Goal: Task Accomplishment & Management: Complete application form

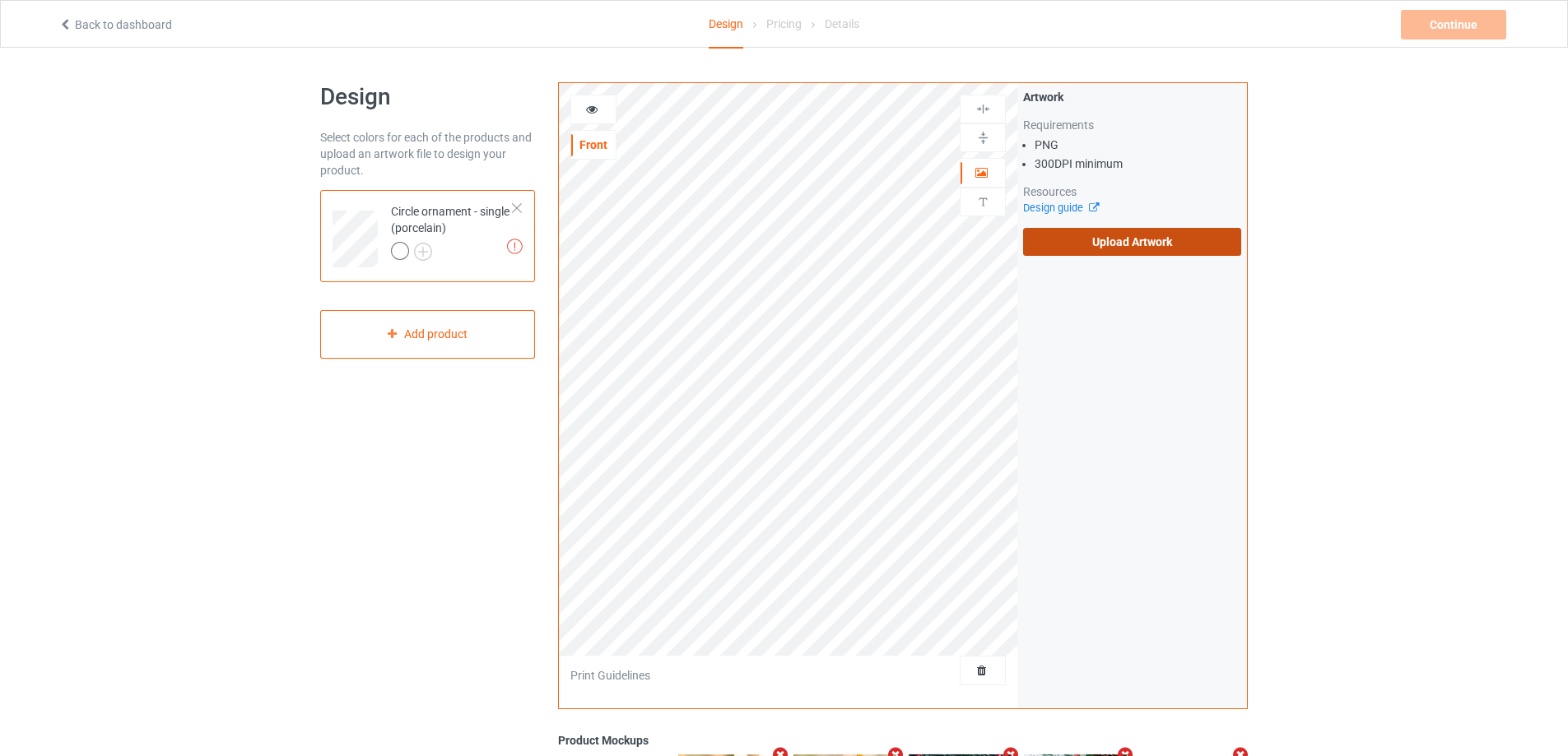
click at [1144, 239] on label "Upload Artwork" at bounding box center [1132, 241] width 218 height 28
click at [0, 0] on input "Upload Artwork" at bounding box center [0, 0] width 0 height 0
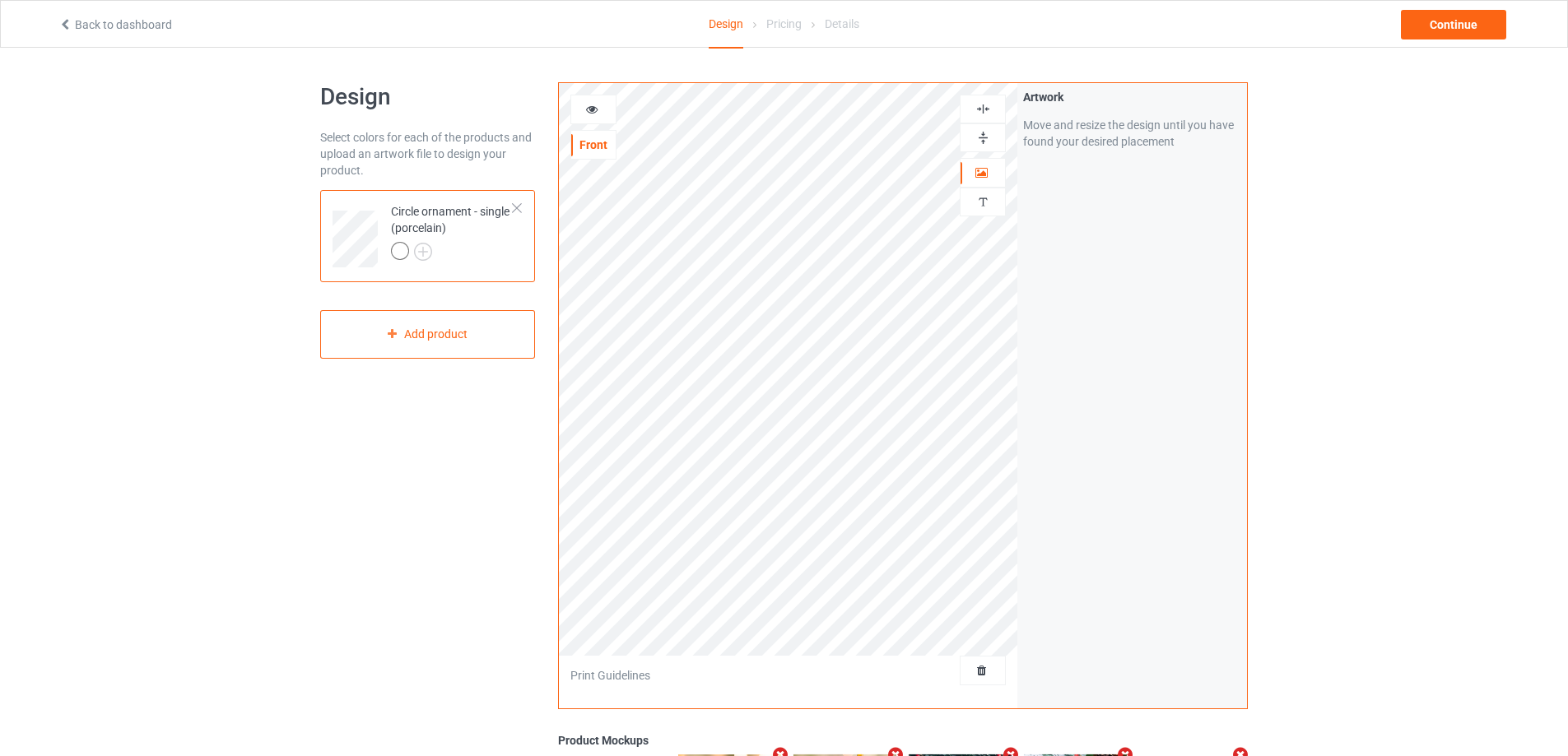
click at [983, 106] on img at bounding box center [983, 109] width 15 height 15
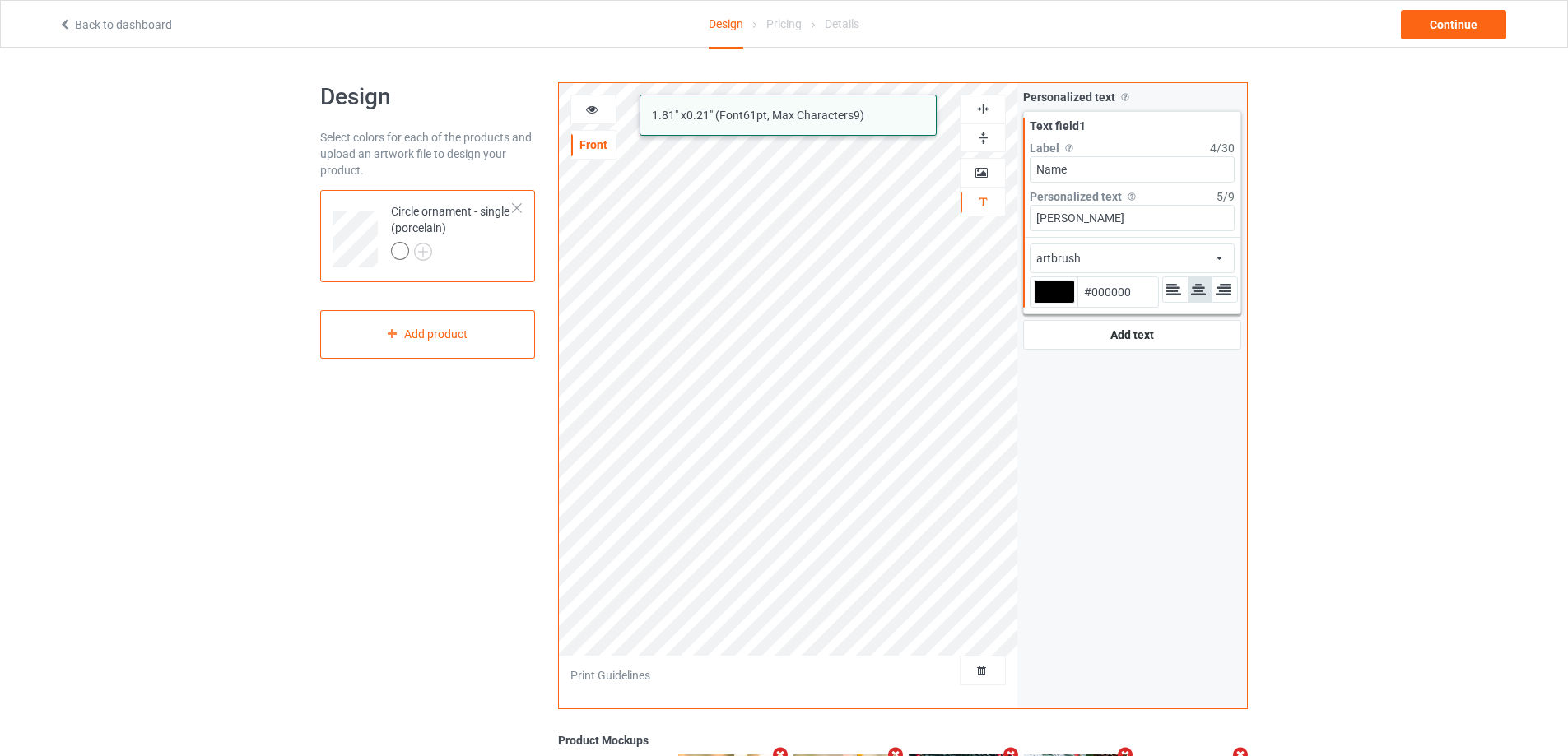
click at [1011, 211] on div "artbrush 1.81 " x 0.21 " (Font 61 pt, Max Characters 9 ) Front Artwork Personal…" at bounding box center [903, 395] width 690 height 627
type input "S"
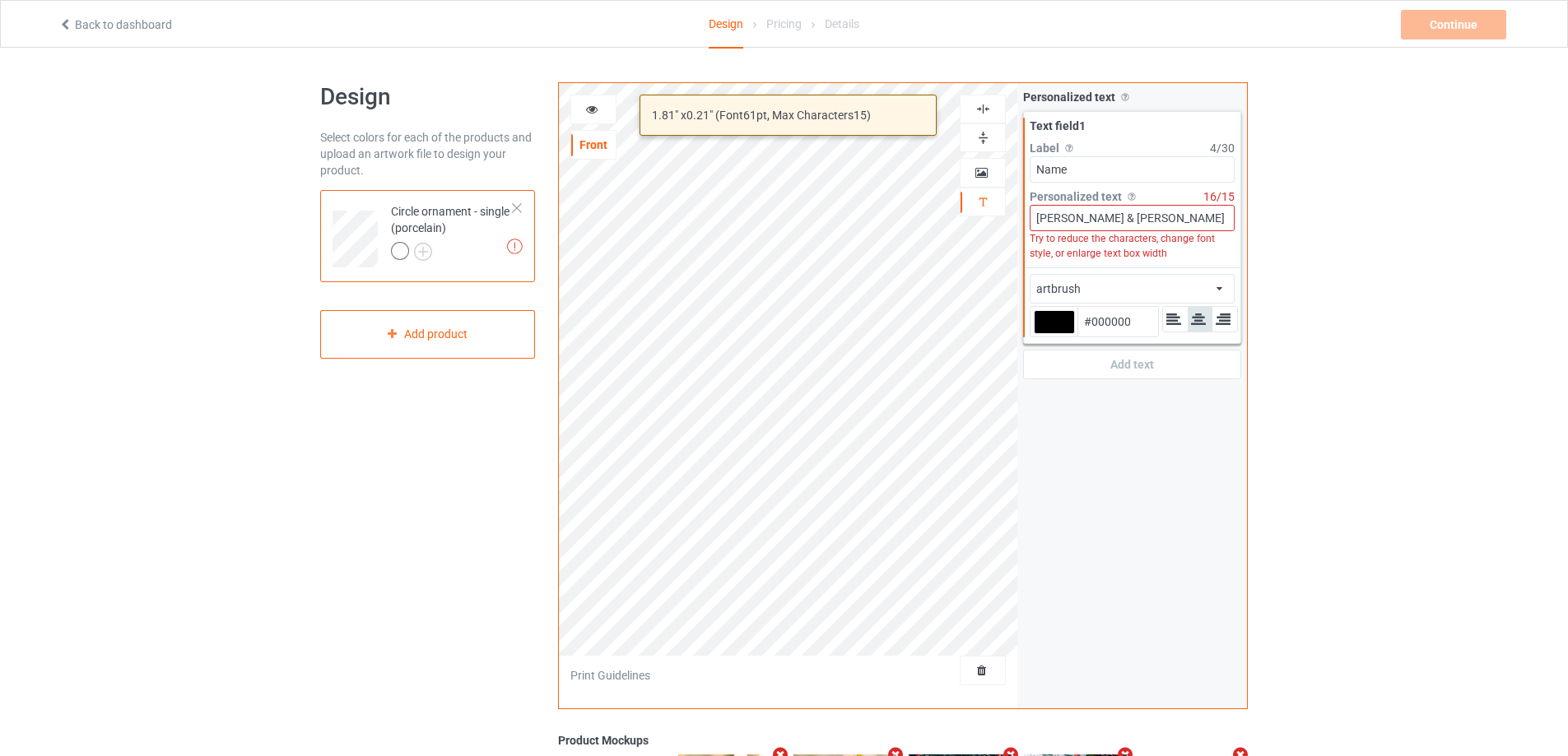
click at [1098, 217] on input "[PERSON_NAME] & [PERSON_NAME]" at bounding box center [1132, 218] width 205 height 27
type input "[PERSON_NAME] & [PERSON_NAME]"
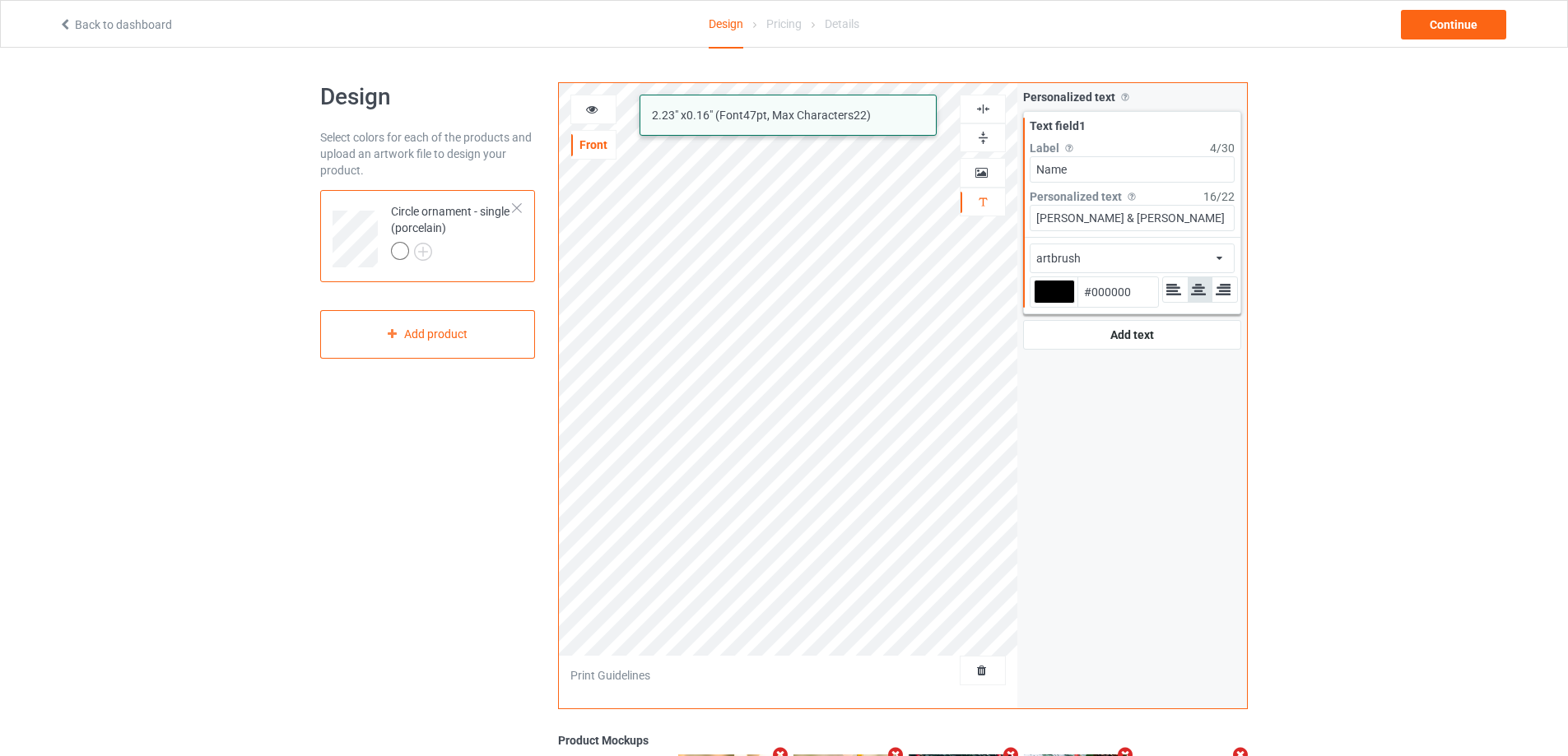
click at [1050, 378] on div "artbrush 2.23 " x 0.16 " (Font 47 pt, Max Characters 22 ) Front Artwork Persona…" at bounding box center [903, 395] width 690 height 627
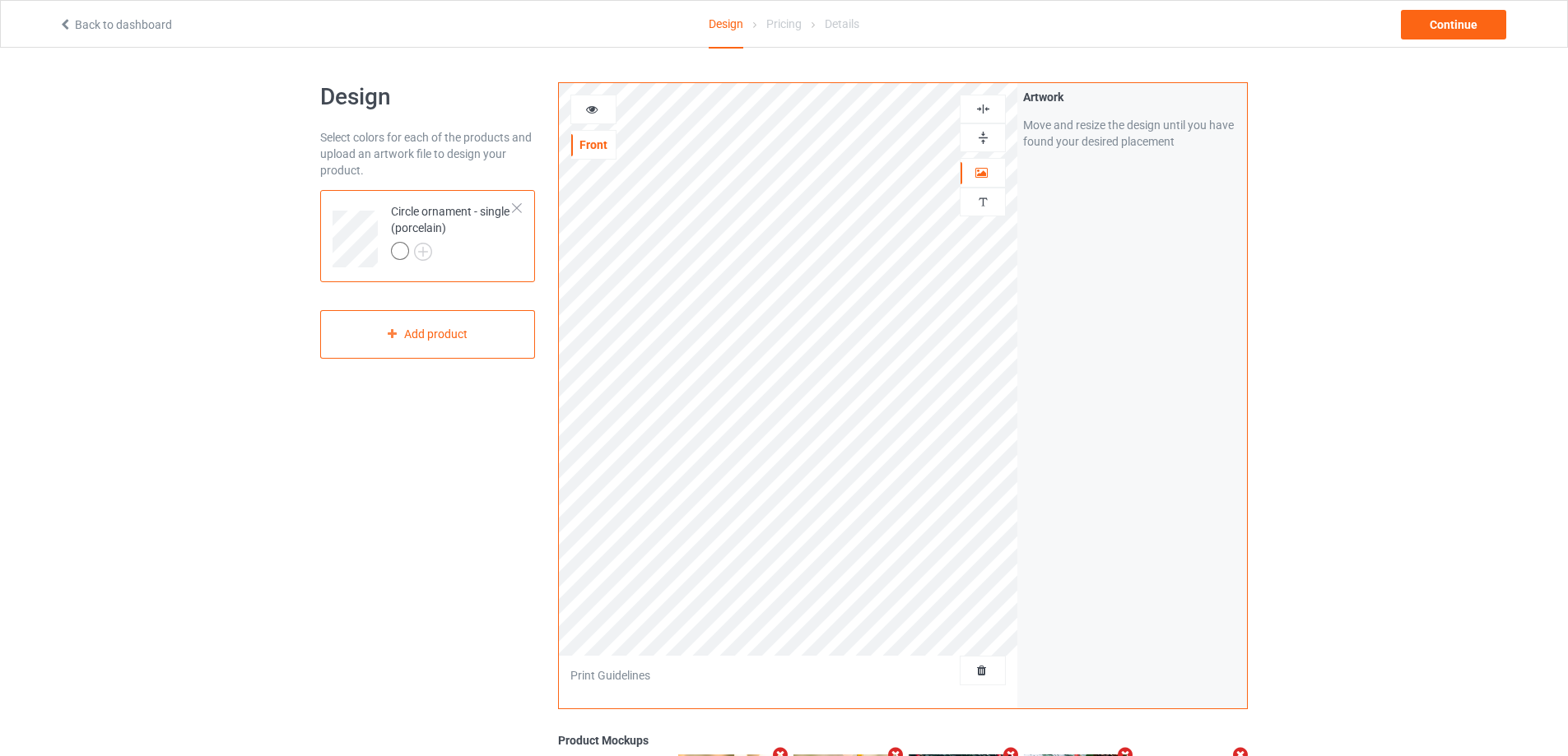
click at [981, 103] on img at bounding box center [983, 109] width 15 height 15
click at [585, 106] on icon at bounding box center [592, 107] width 14 height 11
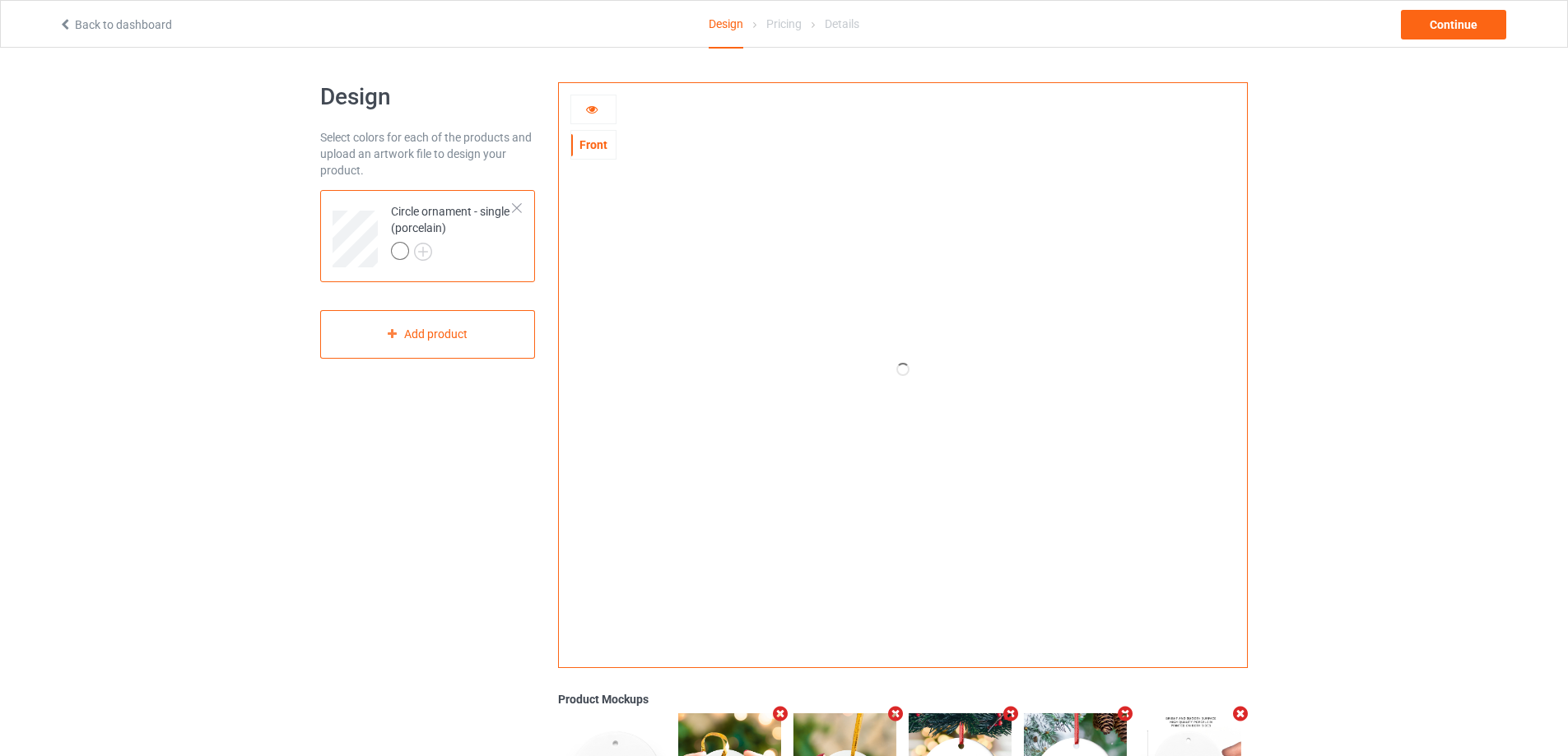
click at [589, 106] on icon at bounding box center [592, 107] width 14 height 11
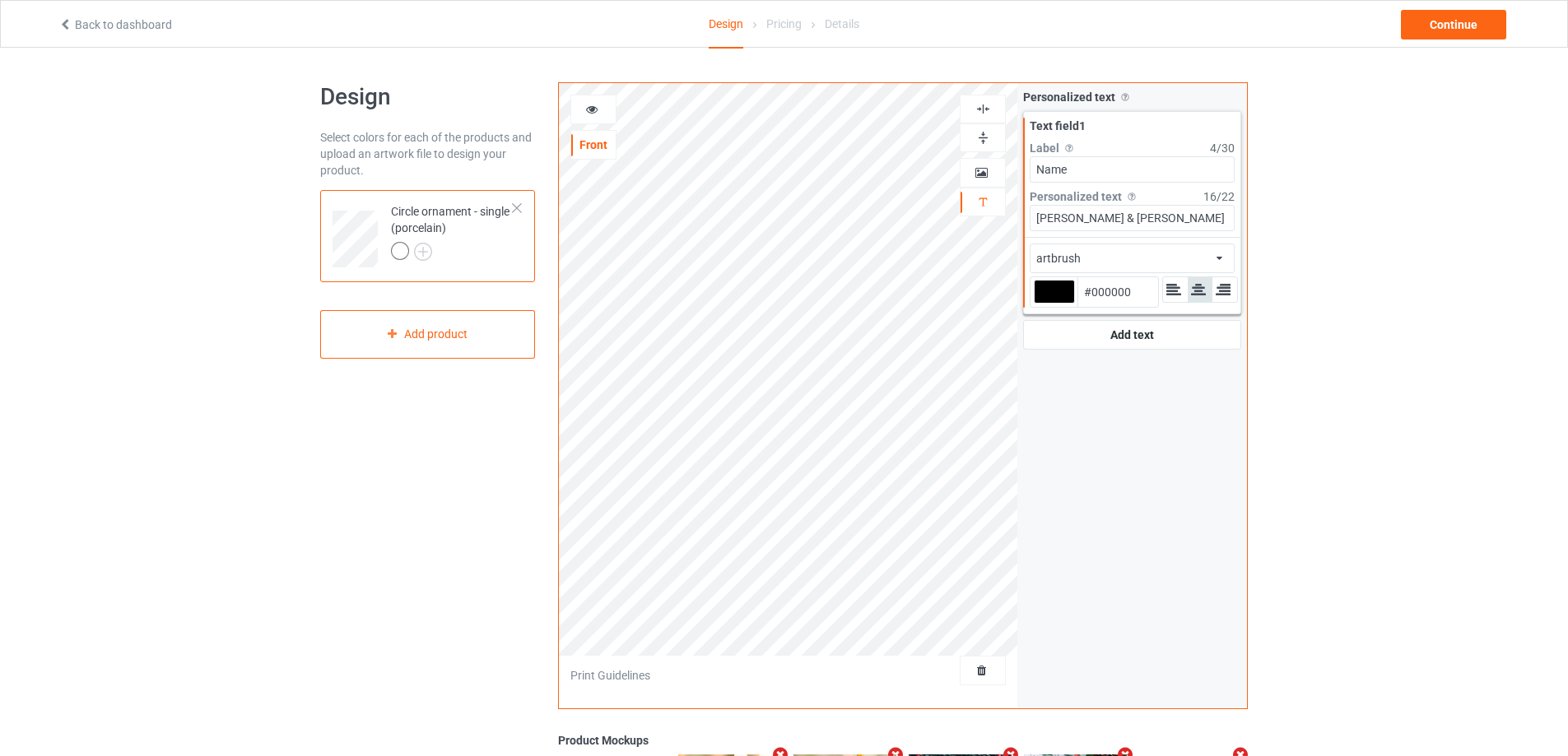
click at [1056, 294] on div at bounding box center [1054, 291] width 41 height 24
click at [1056, 304] on input "#000000" at bounding box center [1054, 314] width 41 height 22
click at [1056, 294] on div at bounding box center [1054, 291] width 41 height 24
click at [1056, 304] on input "#000000" at bounding box center [1054, 314] width 41 height 22
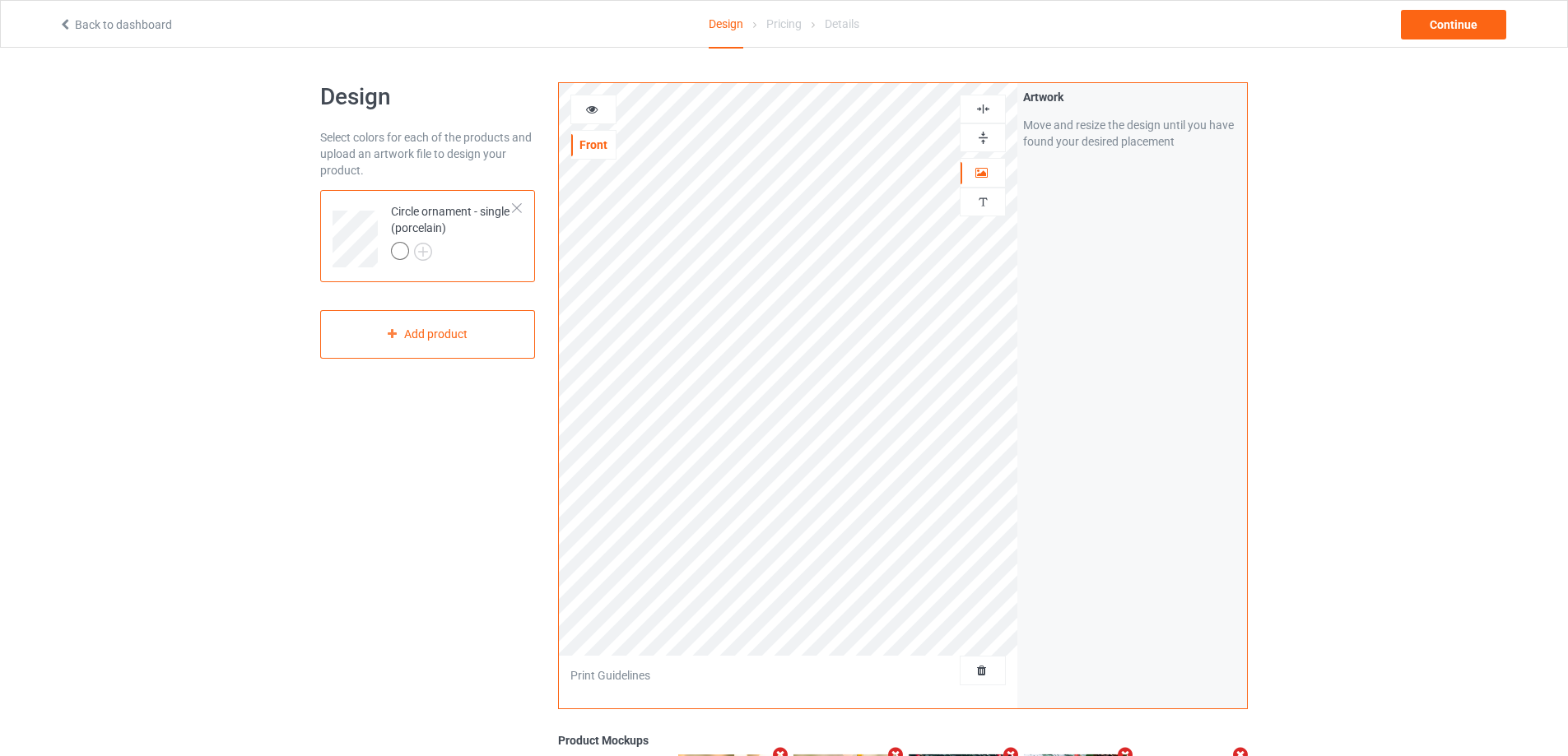
click at [596, 107] on icon at bounding box center [592, 107] width 14 height 11
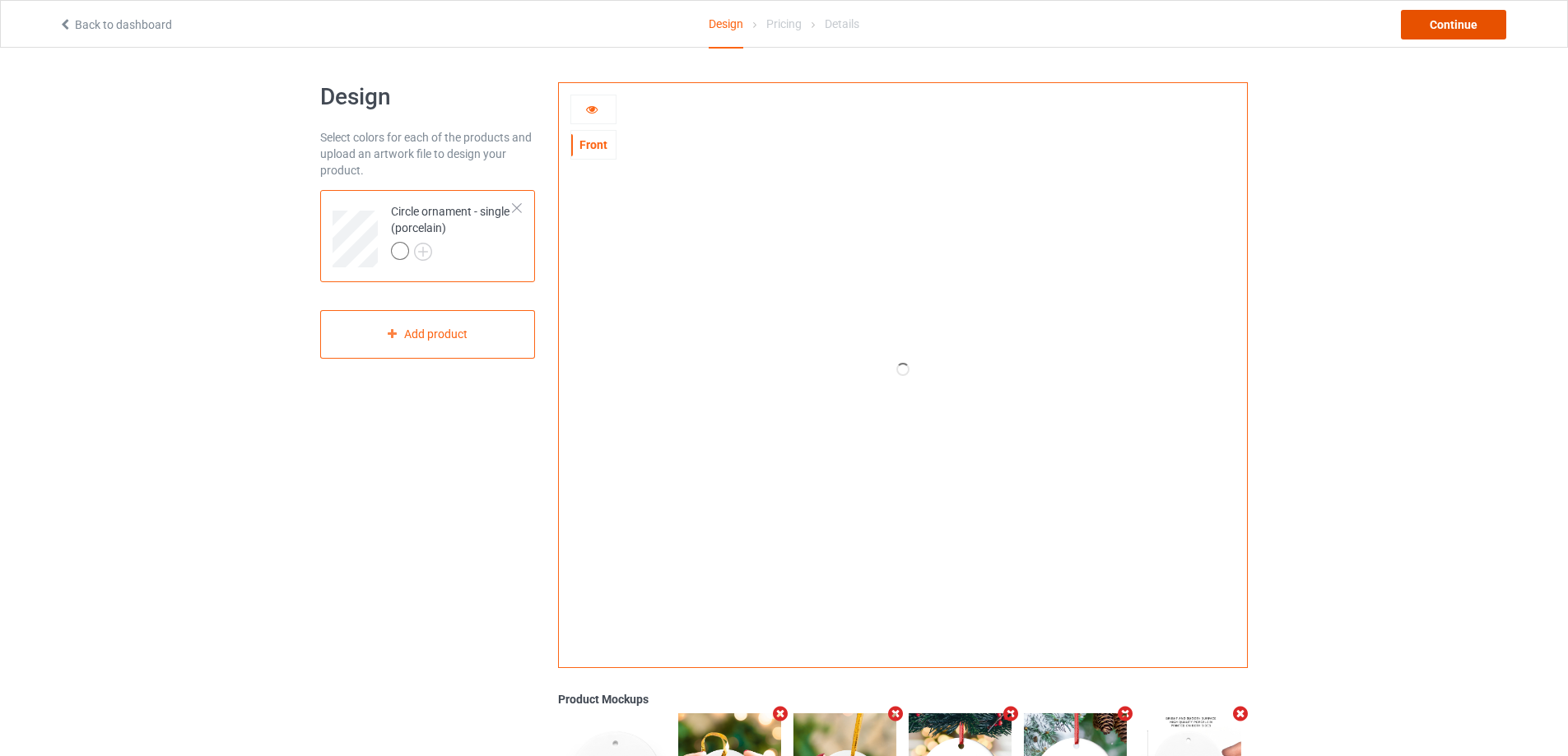
click at [1457, 21] on div "Continue" at bounding box center [1453, 24] width 106 height 30
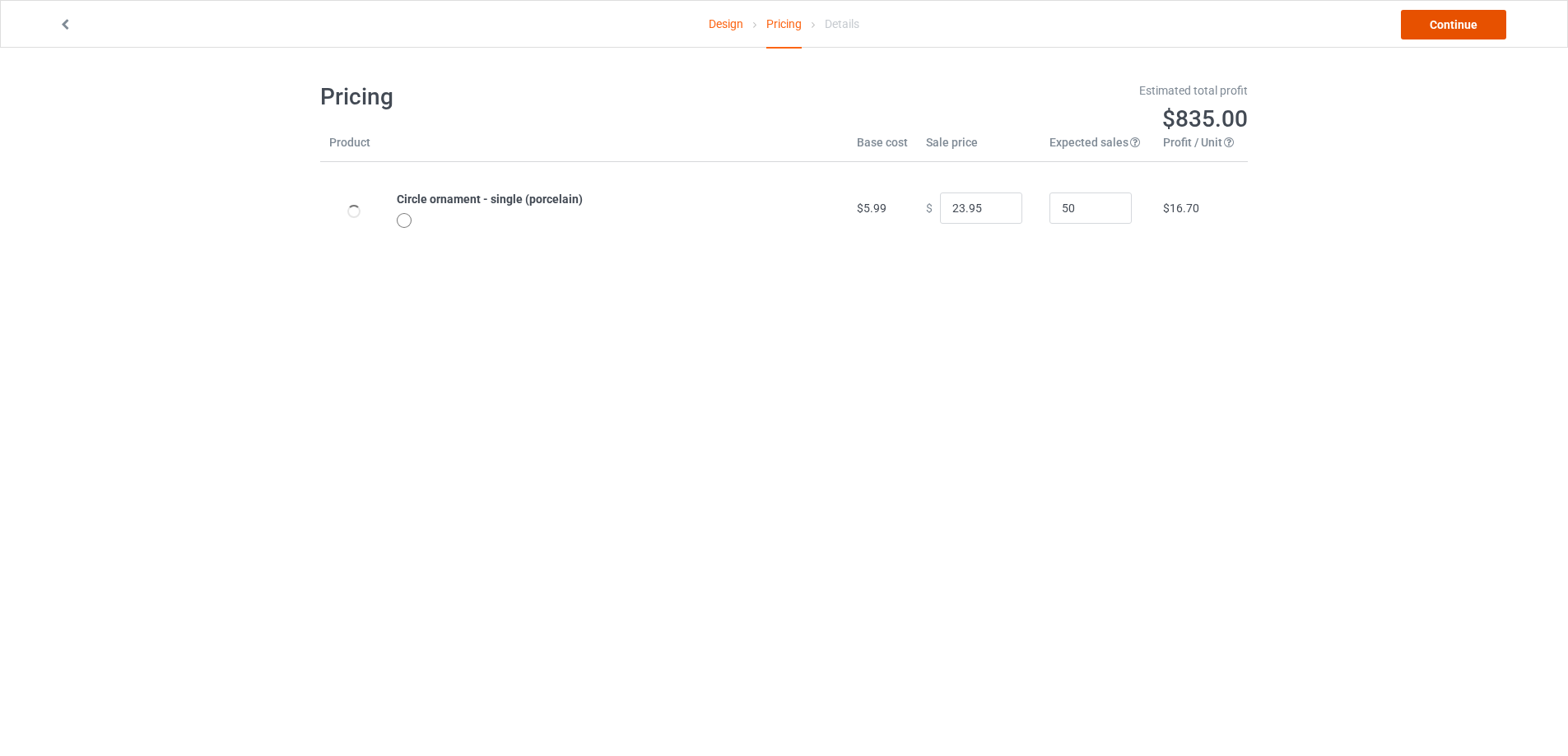
click at [1457, 21] on link "Continue" at bounding box center [1453, 24] width 106 height 30
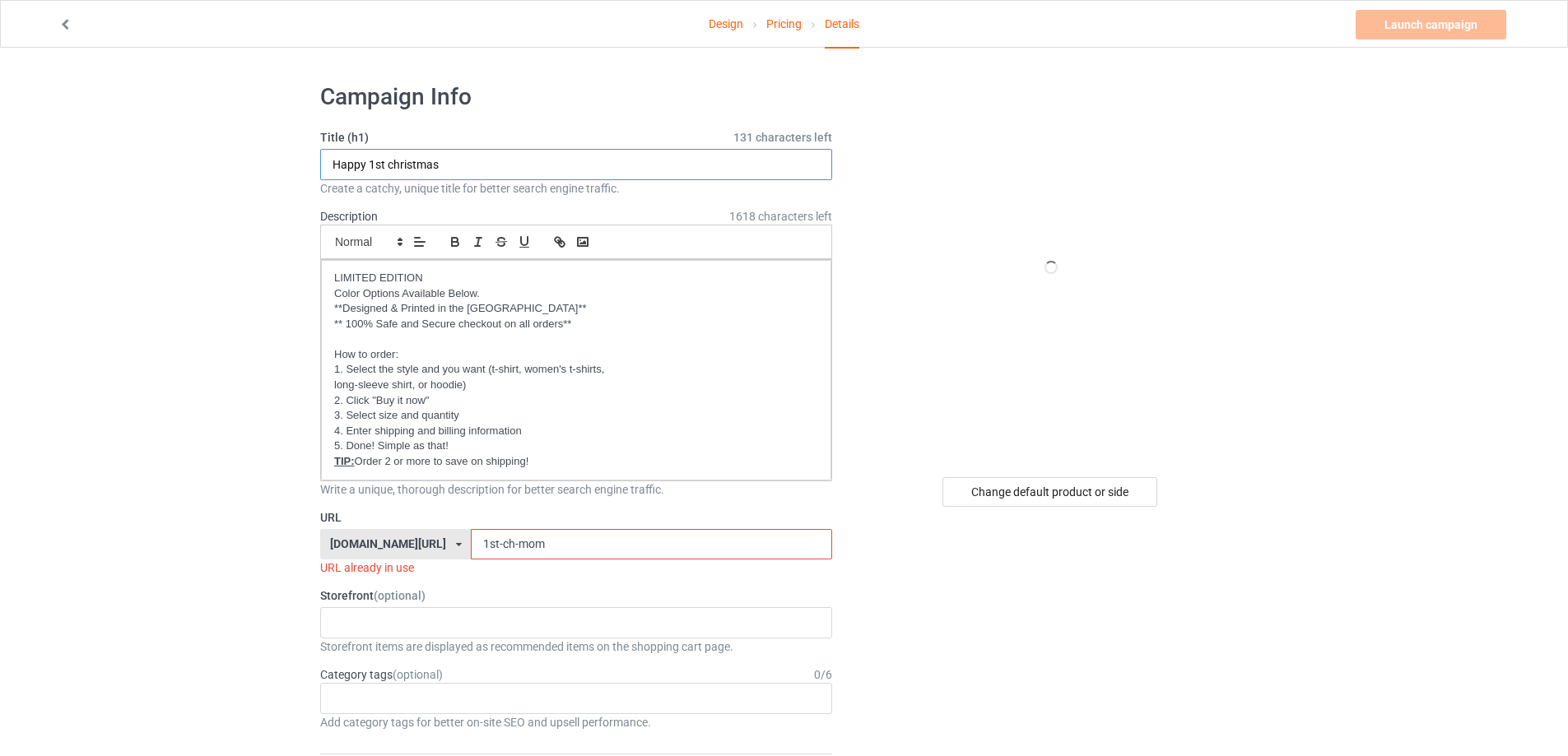
drag, startPoint x: 453, startPoint y: 160, endPoint x: 287, endPoint y: 160, distance: 166.0
click at [459, 162] on input "Happy 1st christmas" at bounding box center [575, 164] width 512 height 31
drag, startPoint x: 490, startPoint y: 167, endPoint x: 143, endPoint y: 141, distance: 348.0
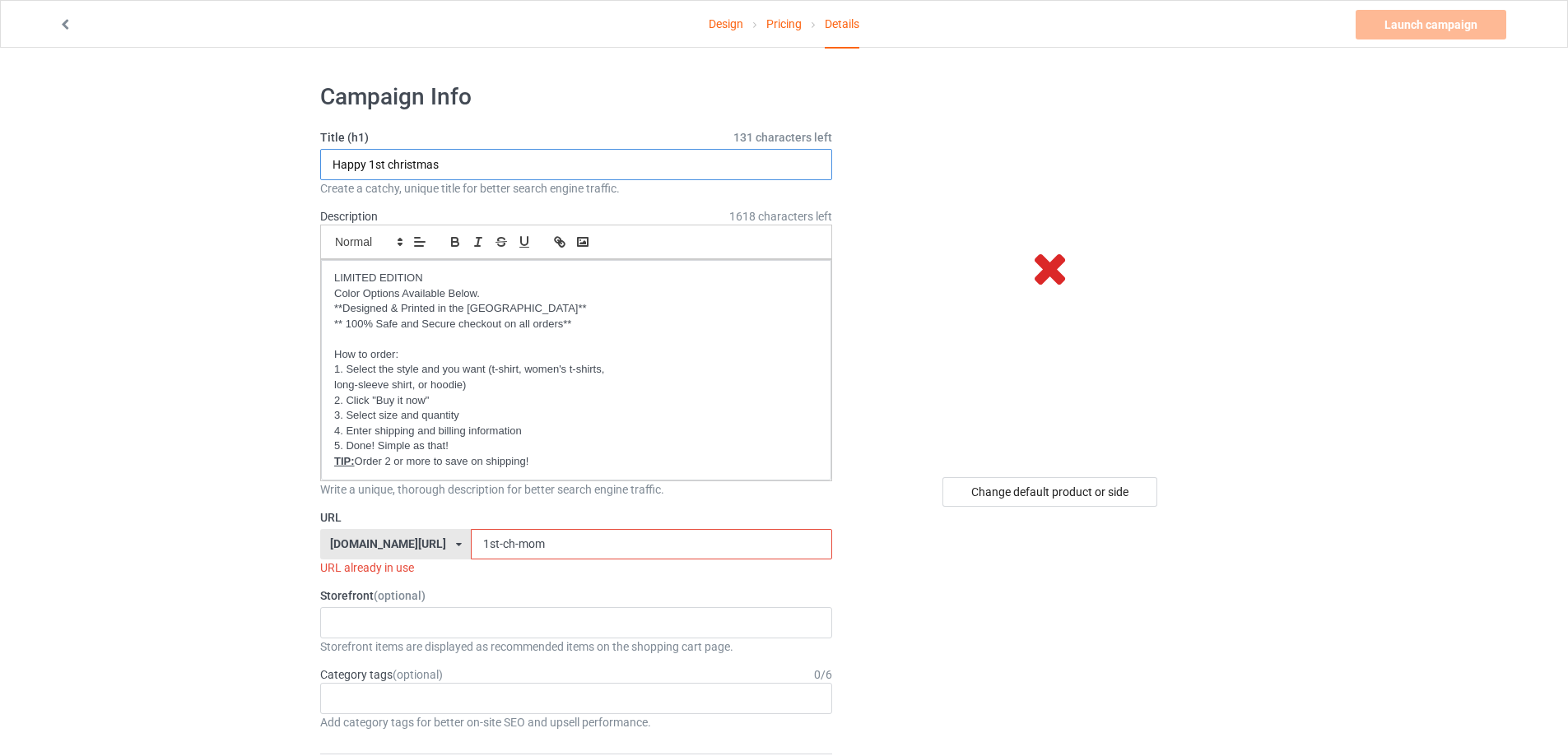
paste input "penguin"
drag, startPoint x: 338, startPoint y: 170, endPoint x: 303, endPoint y: 168, distance: 35.1
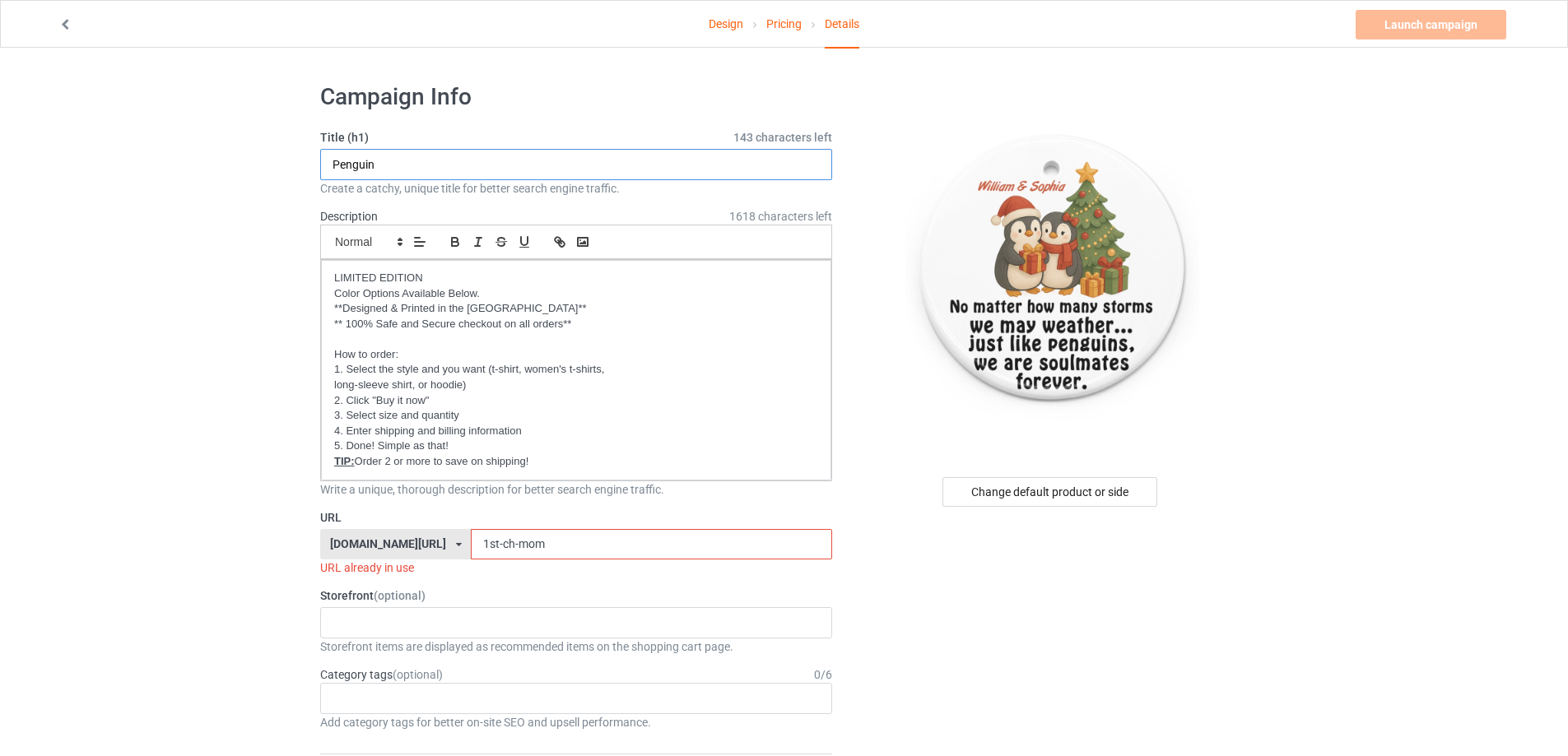
type input "Penguin"
click at [731, 18] on link "Design" at bounding box center [726, 24] width 34 height 46
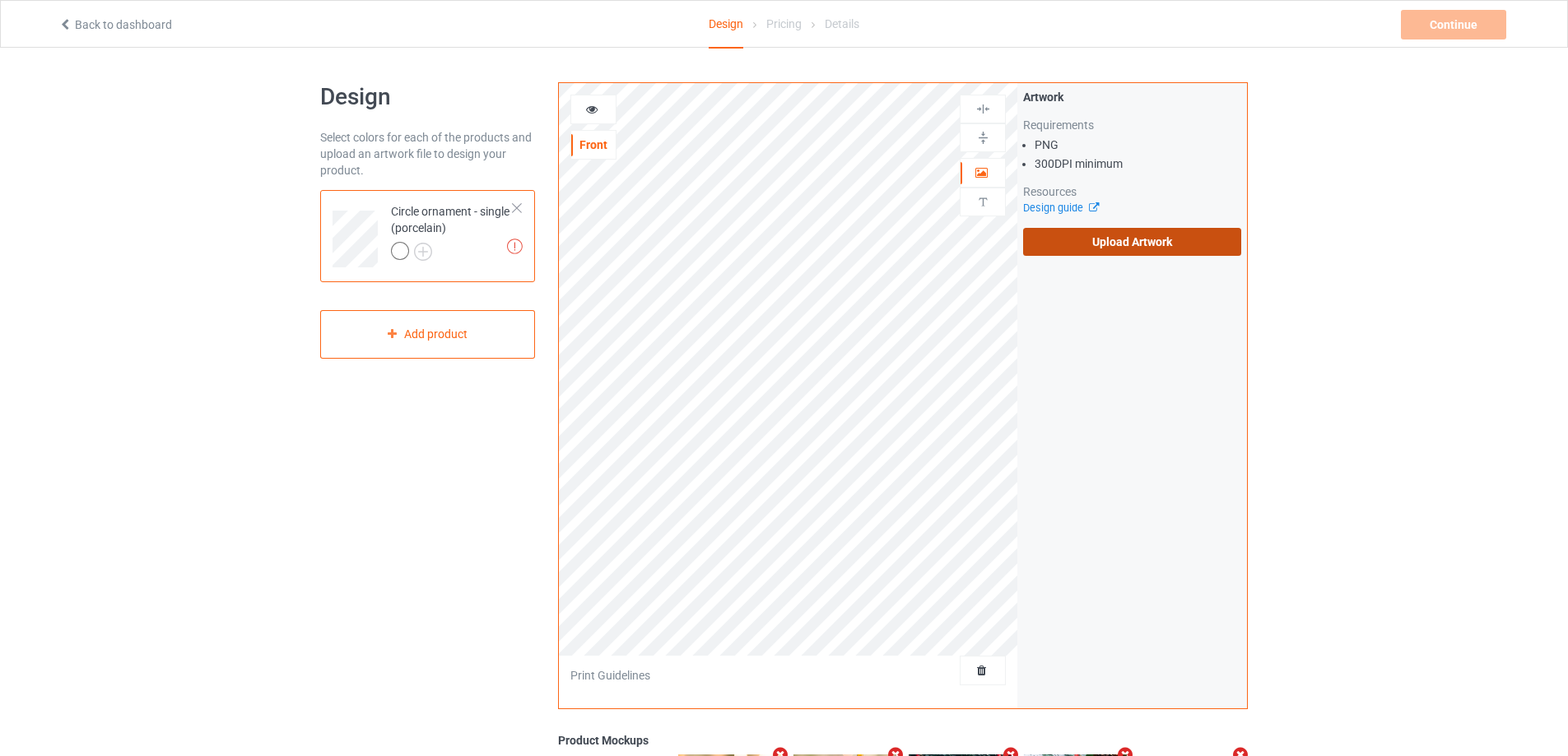
click at [1127, 249] on label "Upload Artwork" at bounding box center [1132, 241] width 218 height 28
click at [0, 0] on input "Upload Artwork" at bounding box center [0, 0] width 0 height 0
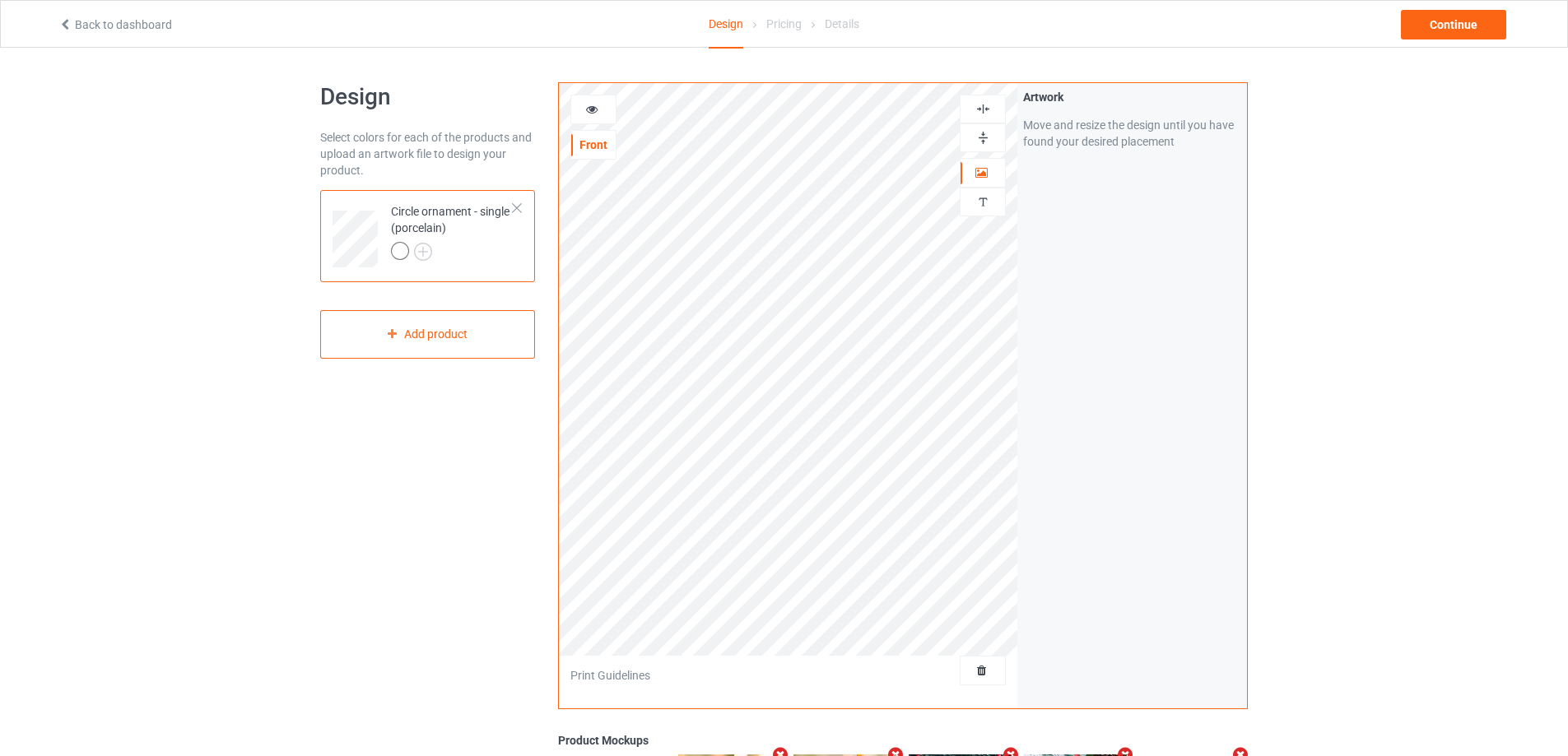
click at [987, 138] on img at bounding box center [983, 138] width 15 height 15
click at [975, 100] on div at bounding box center [982, 109] width 46 height 29
click at [978, 94] on div at bounding box center [982, 109] width 46 height 29
click at [983, 107] on img at bounding box center [983, 109] width 15 height 15
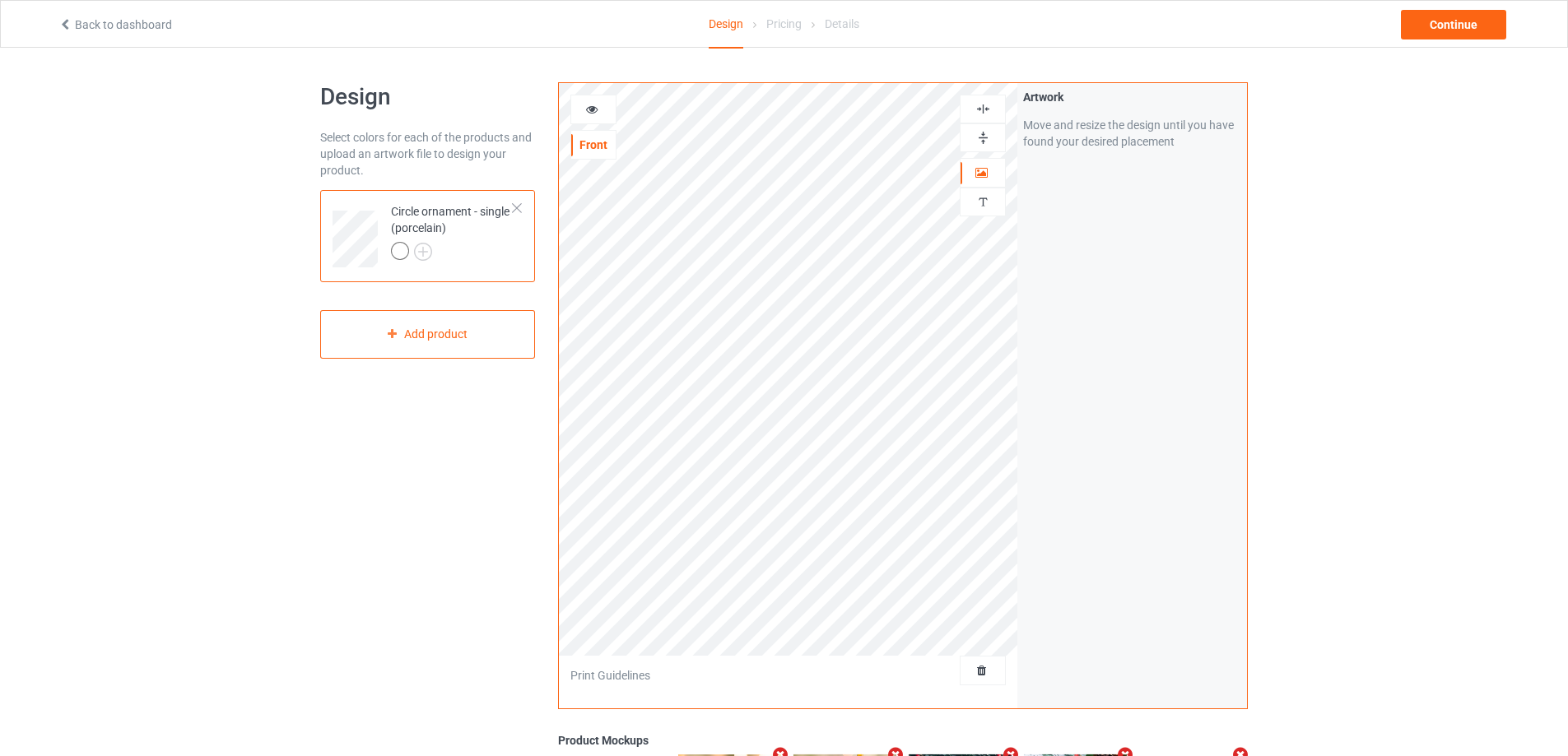
click at [984, 110] on img at bounding box center [983, 109] width 15 height 15
click at [589, 102] on icon at bounding box center [592, 107] width 14 height 11
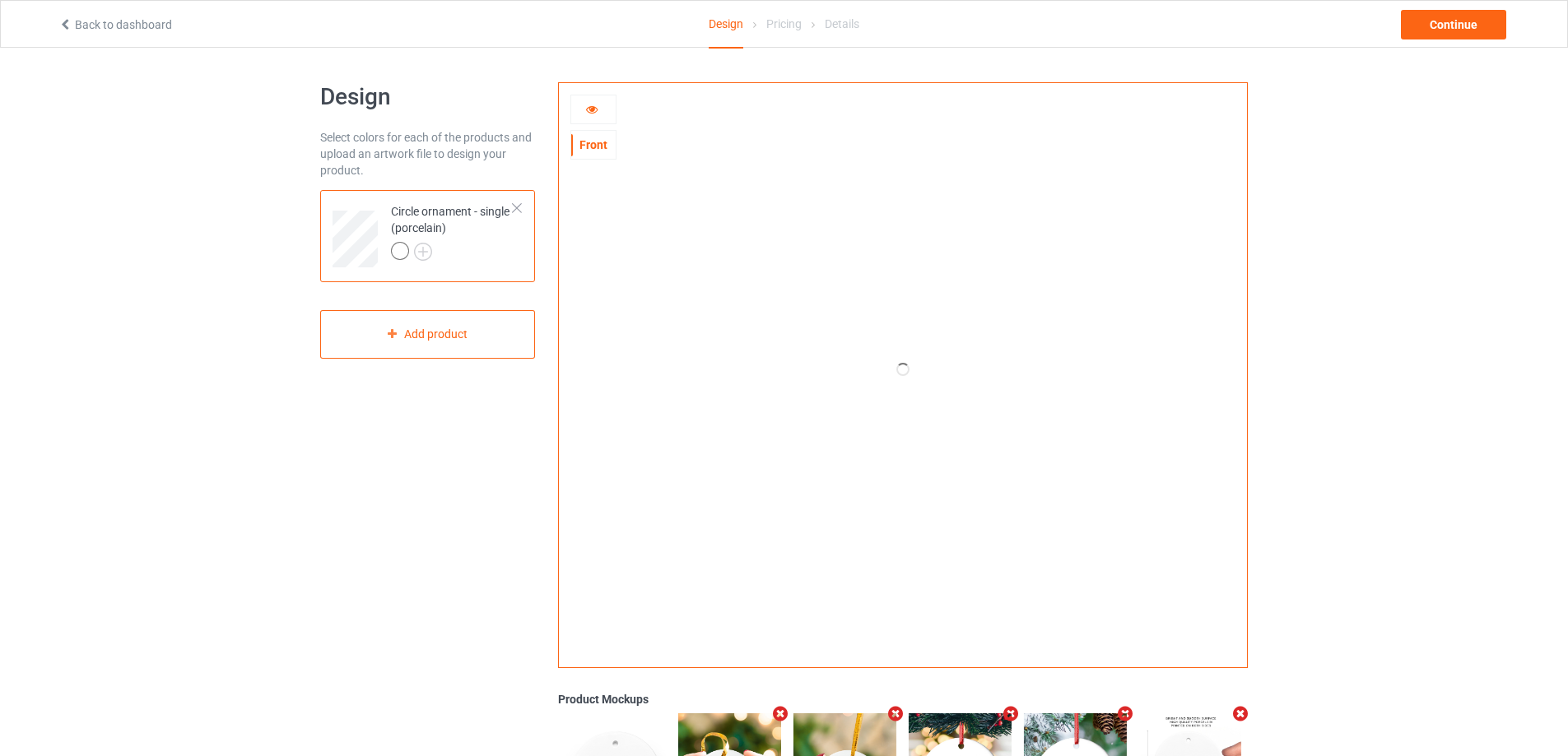
click at [590, 106] on icon at bounding box center [592, 107] width 14 height 11
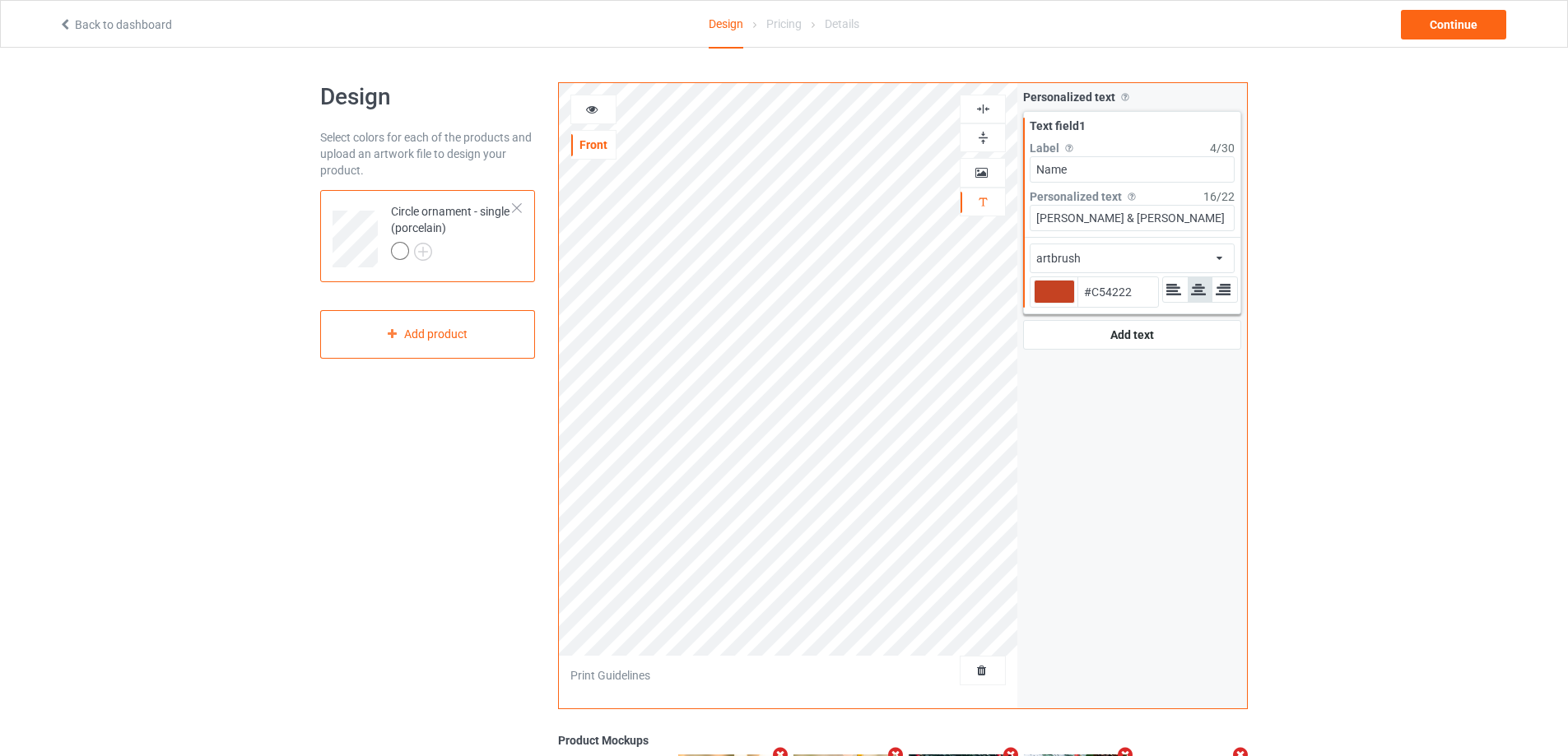
type input "#c54222"
click at [585, 111] on icon at bounding box center [592, 107] width 14 height 11
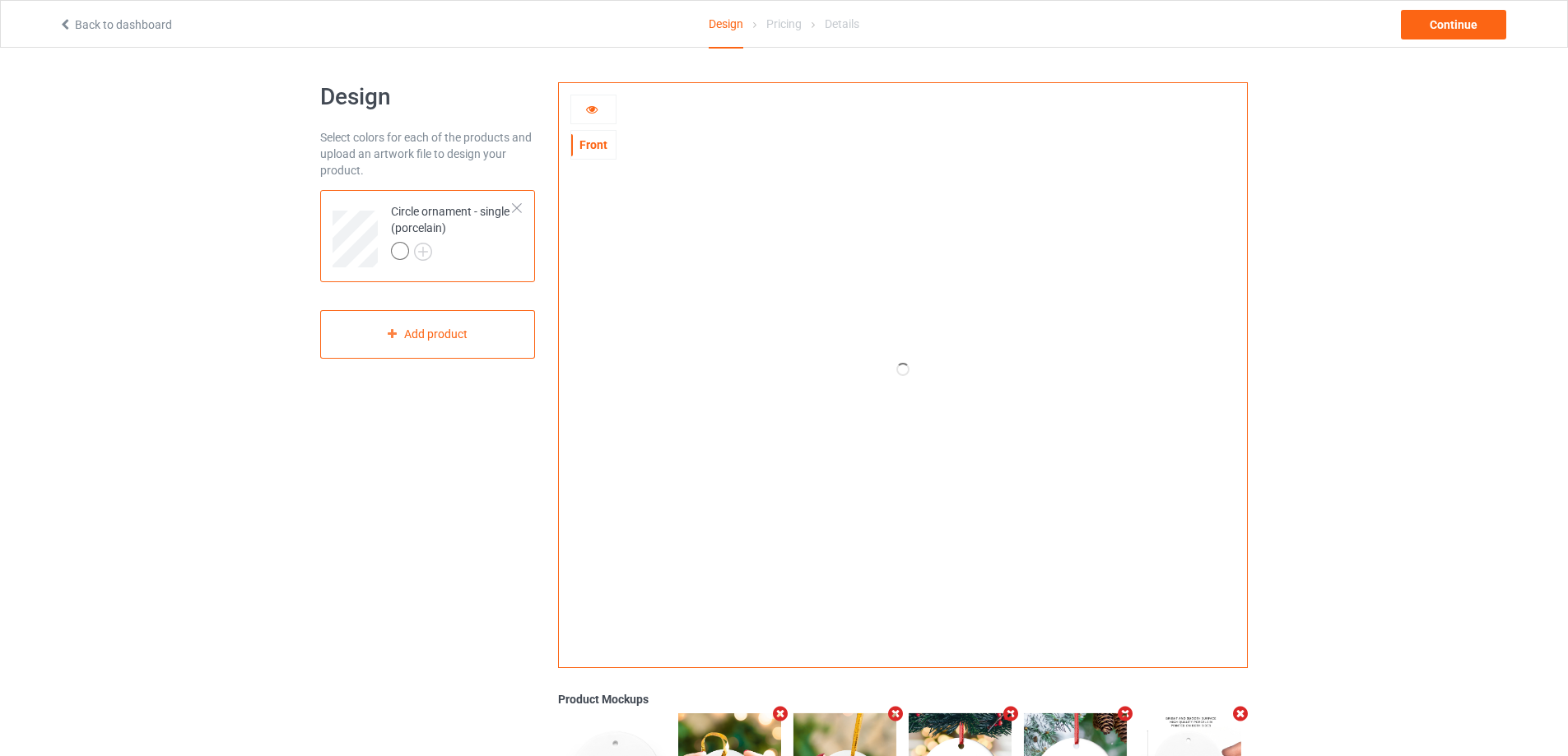
click at [593, 108] on icon at bounding box center [592, 107] width 14 height 11
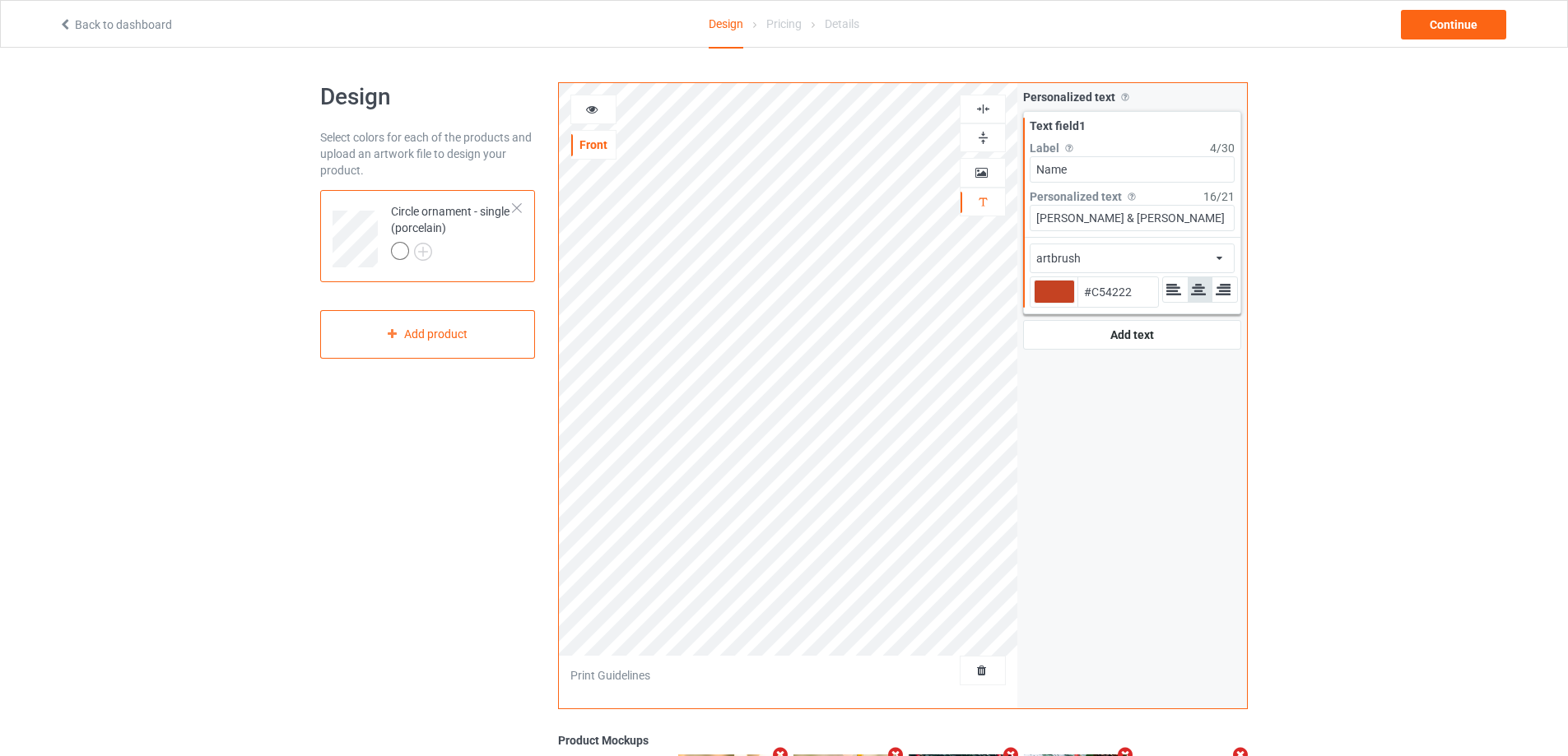
click at [978, 104] on img at bounding box center [983, 109] width 15 height 15
click at [985, 105] on img at bounding box center [983, 109] width 15 height 15
type input "#c54222"
click at [1430, 31] on div "Continue" at bounding box center [1453, 24] width 106 height 30
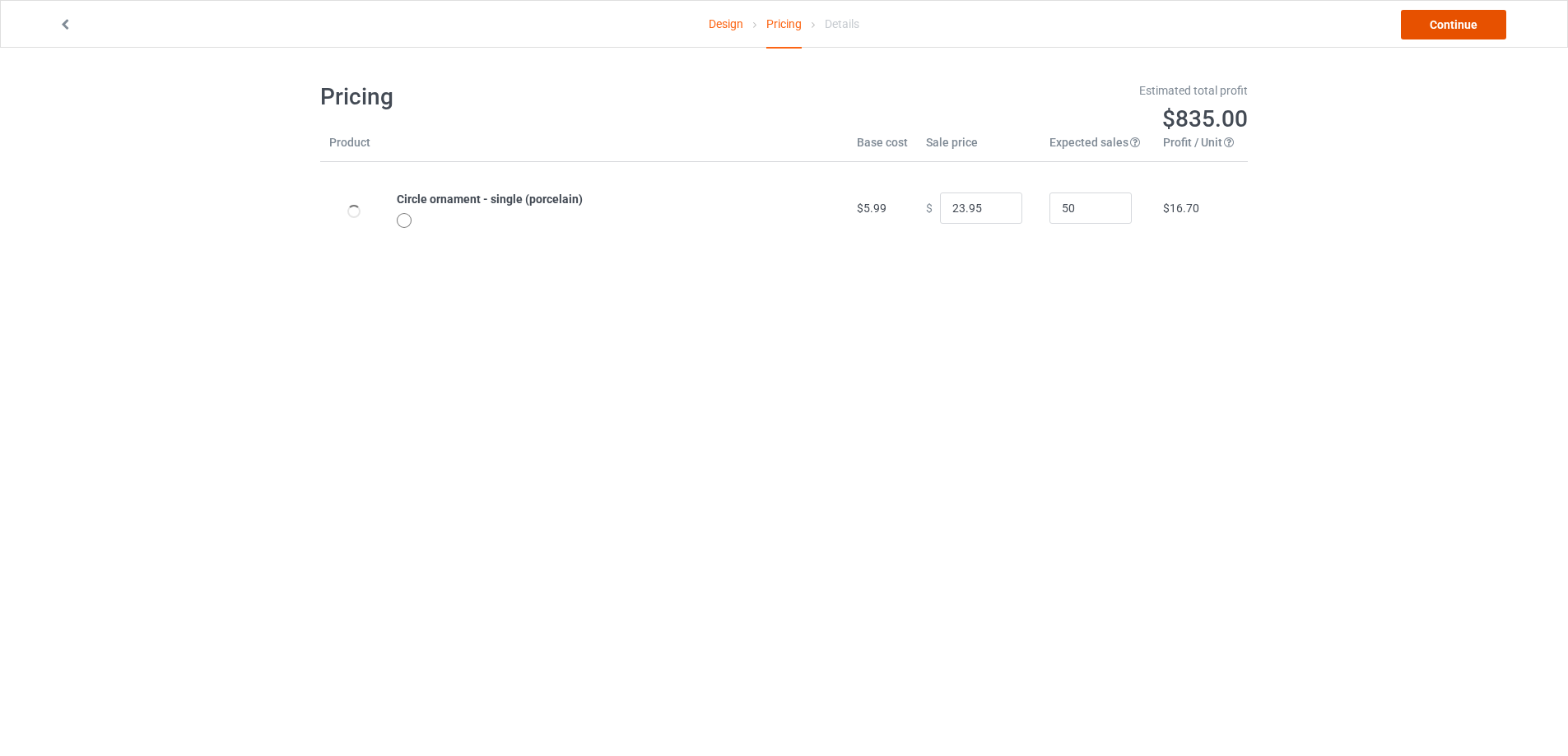
click at [1432, 31] on link "Continue" at bounding box center [1453, 24] width 106 height 30
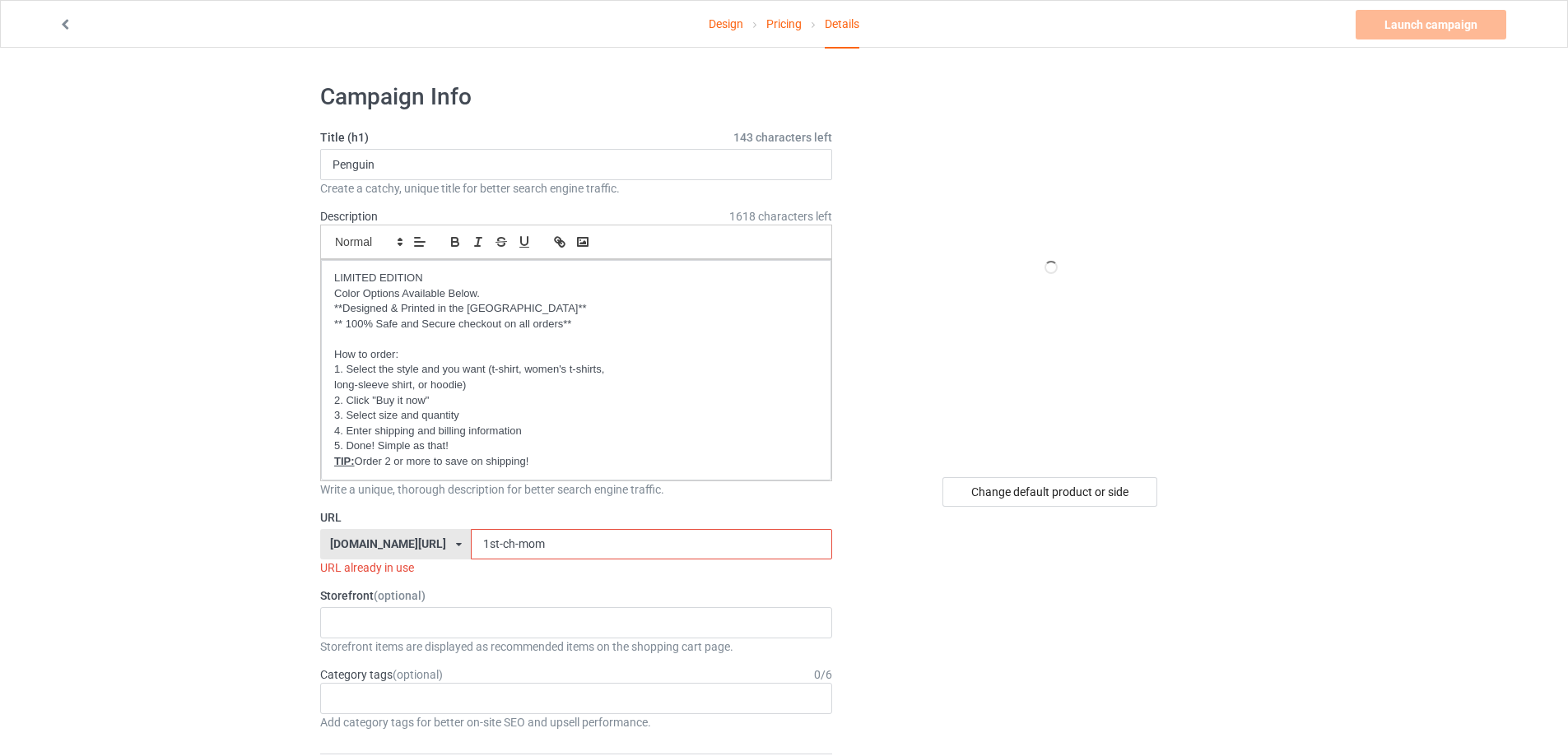
drag, startPoint x: 545, startPoint y: 544, endPoint x: 409, endPoint y: 543, distance: 136.0
click at [424, 543] on div "[DOMAIN_NAME][URL] [DOMAIN_NAME][URL] [DOMAIN_NAME][URL] [DOMAIN_NAME][URL] [DO…" at bounding box center [575, 545] width 512 height 31
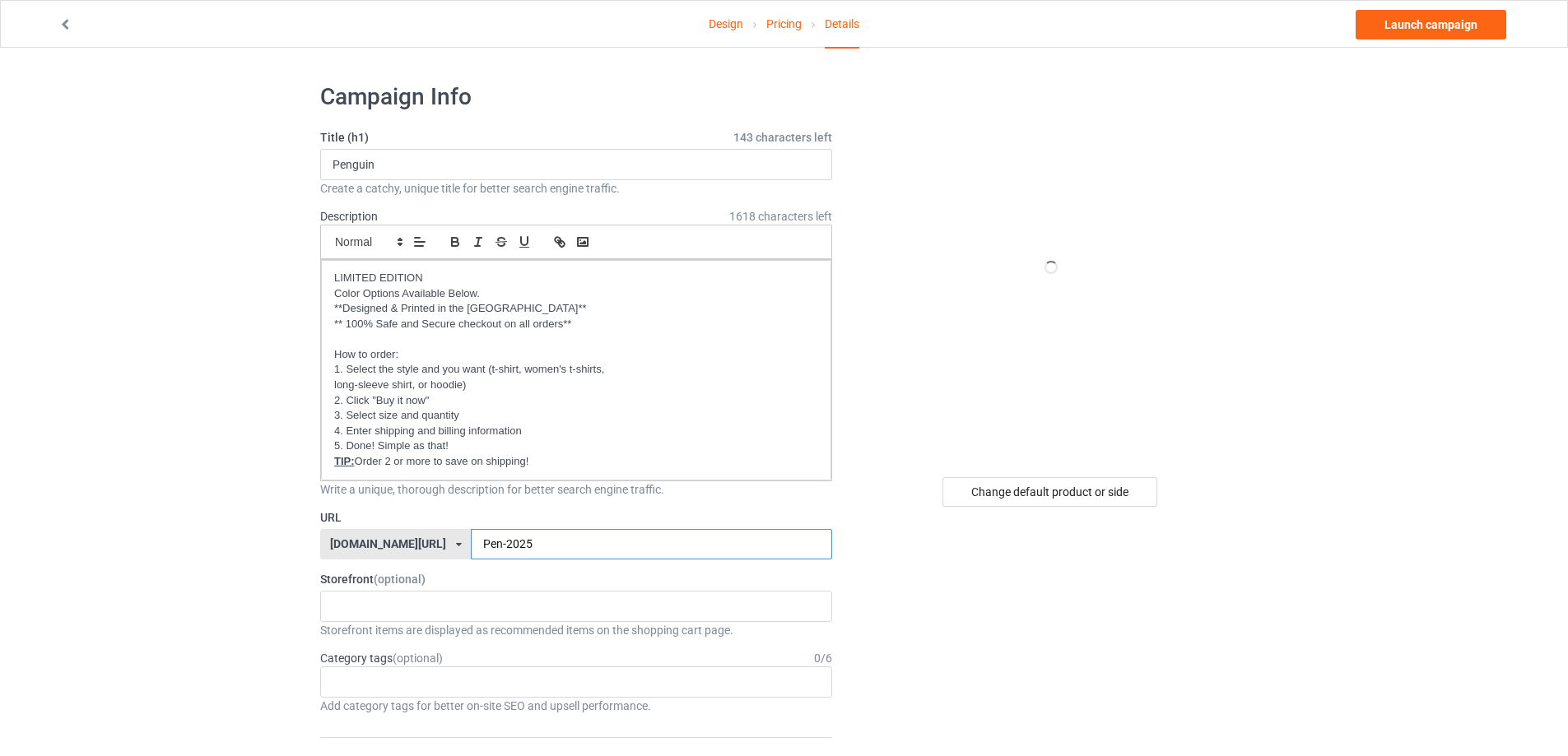
type input "Pen-2025"
click at [1376, 8] on div "Design Pricing Details Launch campaign" at bounding box center [783, 24] width 1474 height 46
click at [1383, 26] on link "Launch campaign" at bounding box center [1431, 24] width 151 height 30
